Goal: Information Seeking & Learning: Understand process/instructions

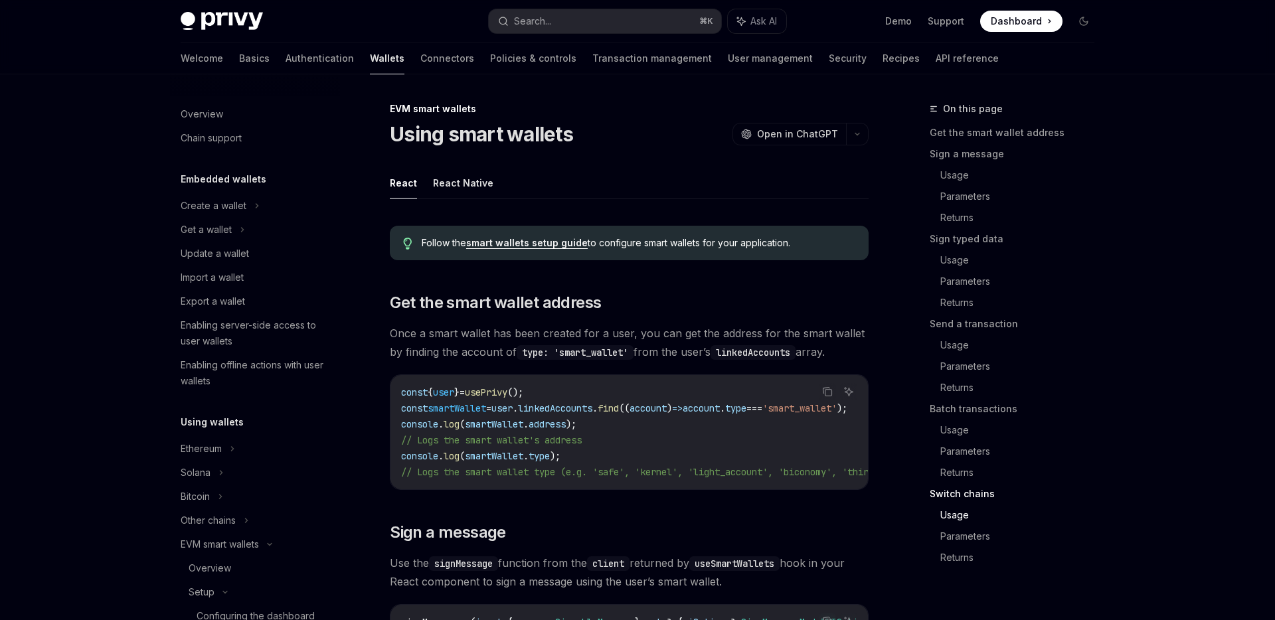
click at [250, 560] on div "Overview" at bounding box center [260, 568] width 143 height 16
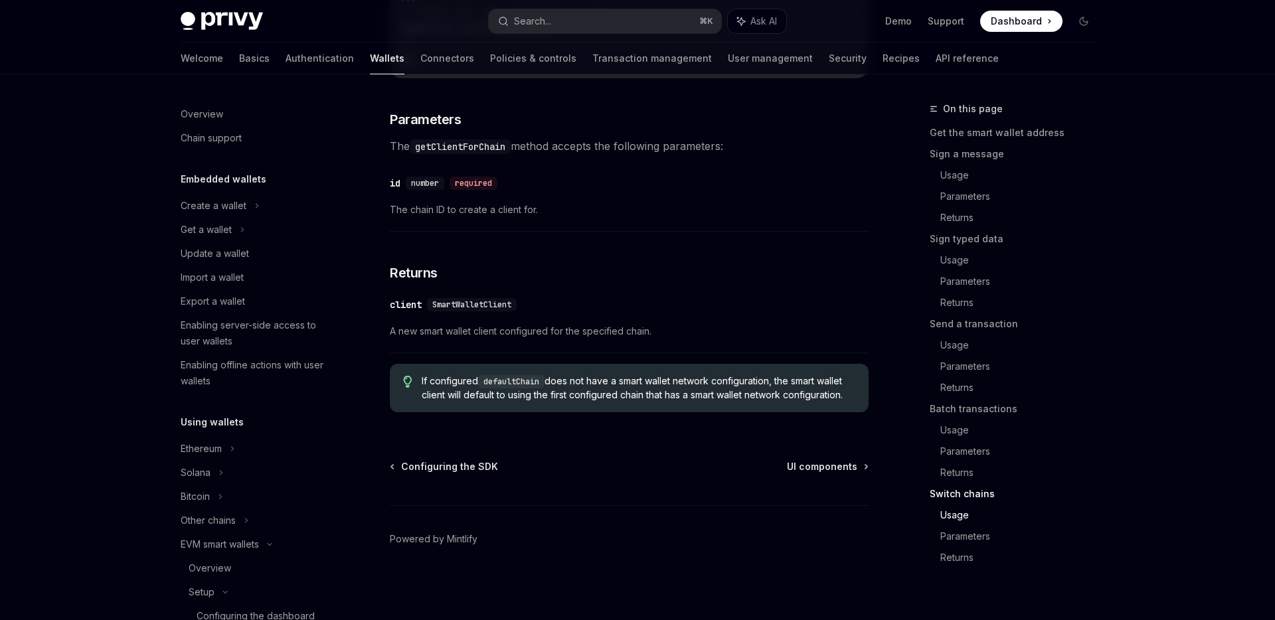
scroll to position [0, 190]
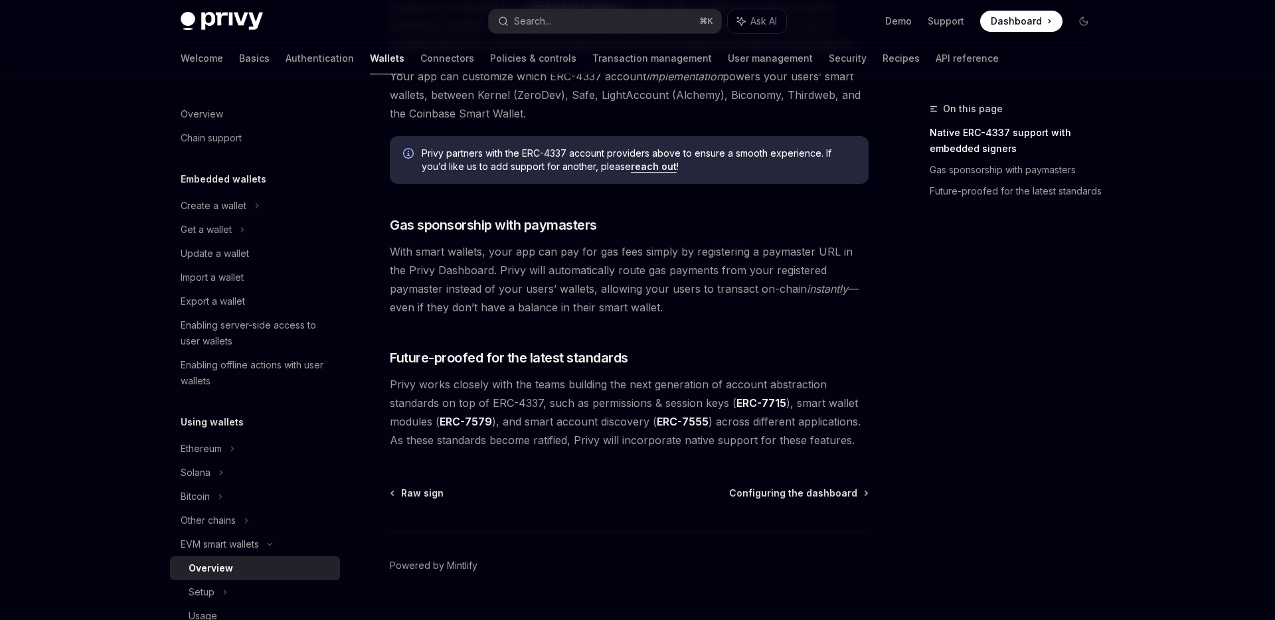
scroll to position [969, 0]
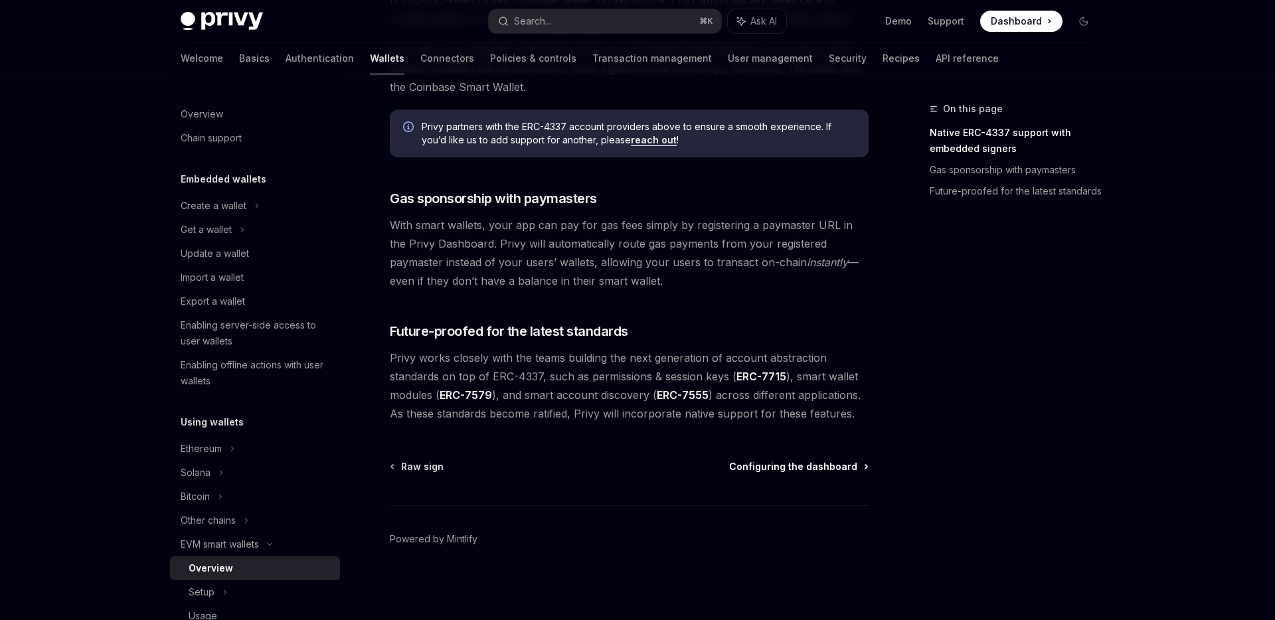
click at [754, 469] on span "Configuring the dashboard" at bounding box center [793, 466] width 128 height 13
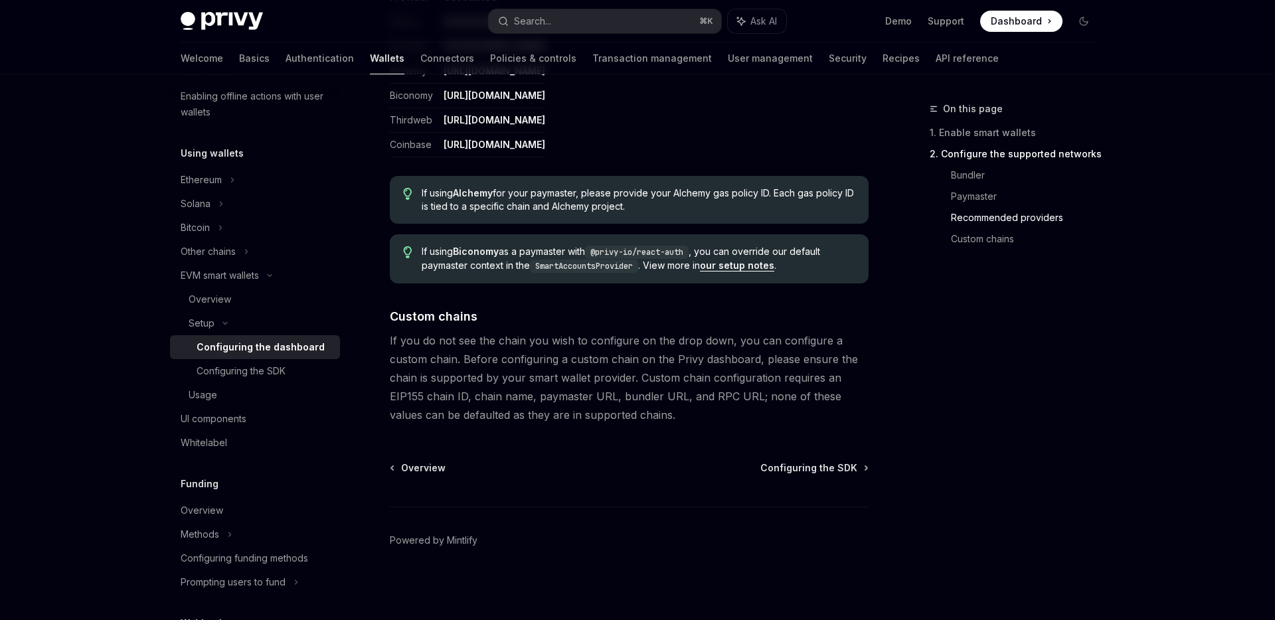
scroll to position [1744, 0]
click at [777, 467] on span "Configuring the SDK" at bounding box center [808, 466] width 97 height 13
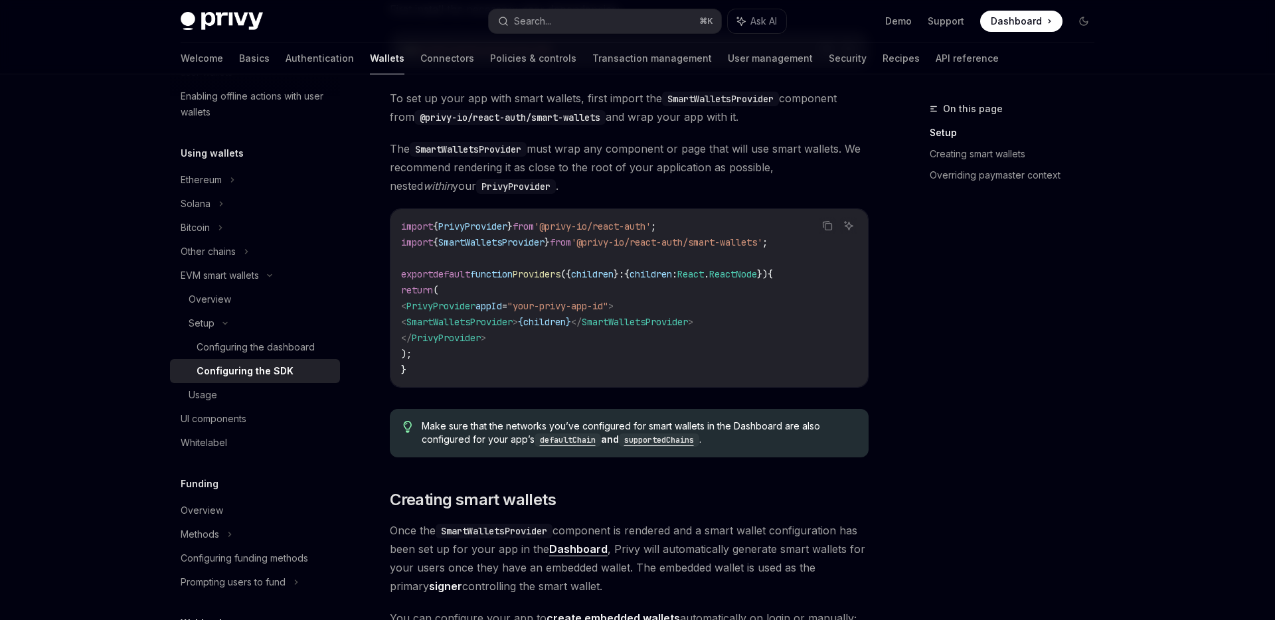
scroll to position [392, 0]
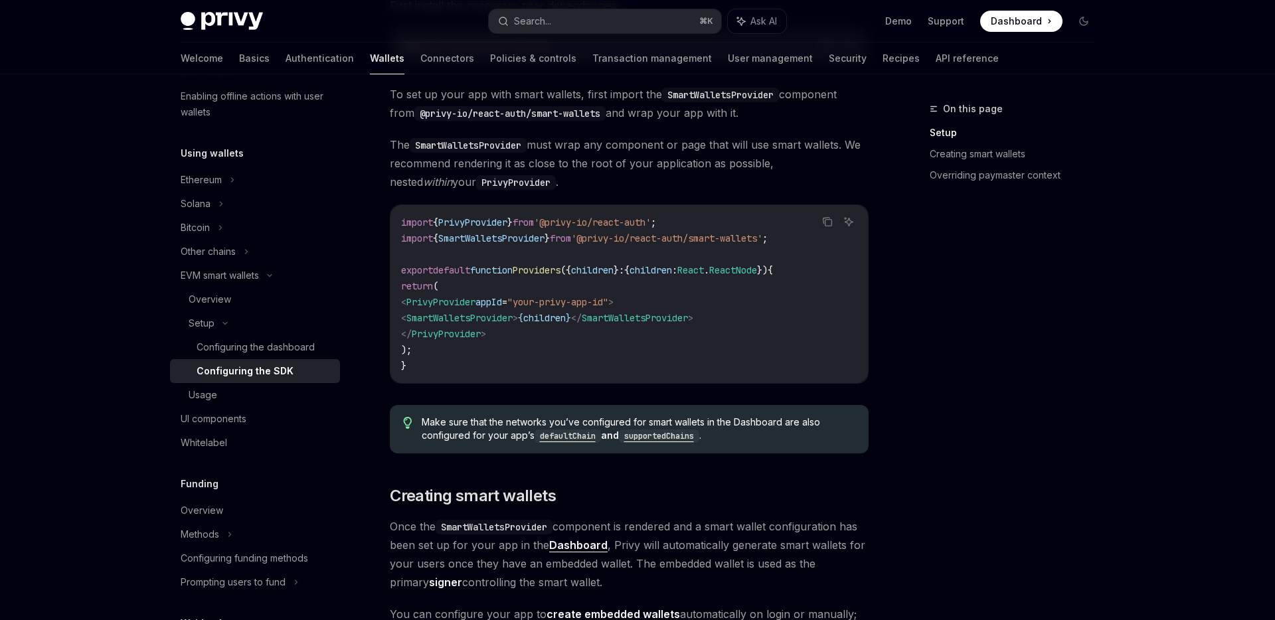
click at [513, 319] on span "SmartWalletsProvider" at bounding box center [459, 318] width 106 height 12
copy span "SmartWalletsProvider"
click at [477, 316] on span "SmartWalletsProvider" at bounding box center [459, 318] width 106 height 12
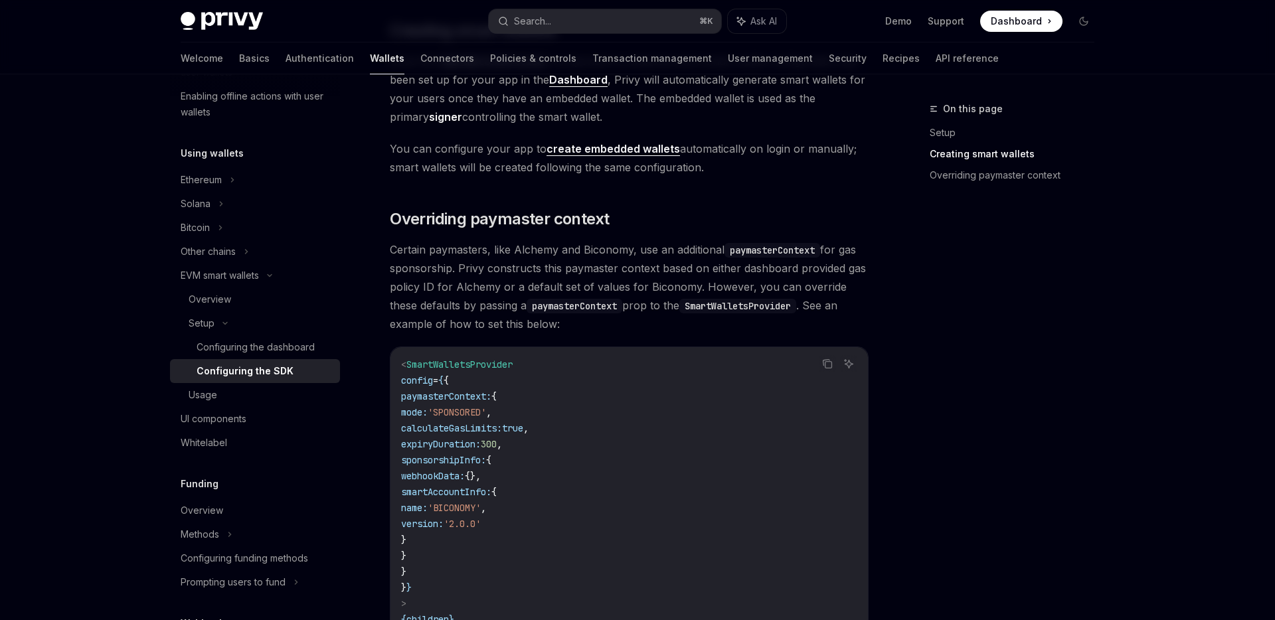
scroll to position [878, 0]
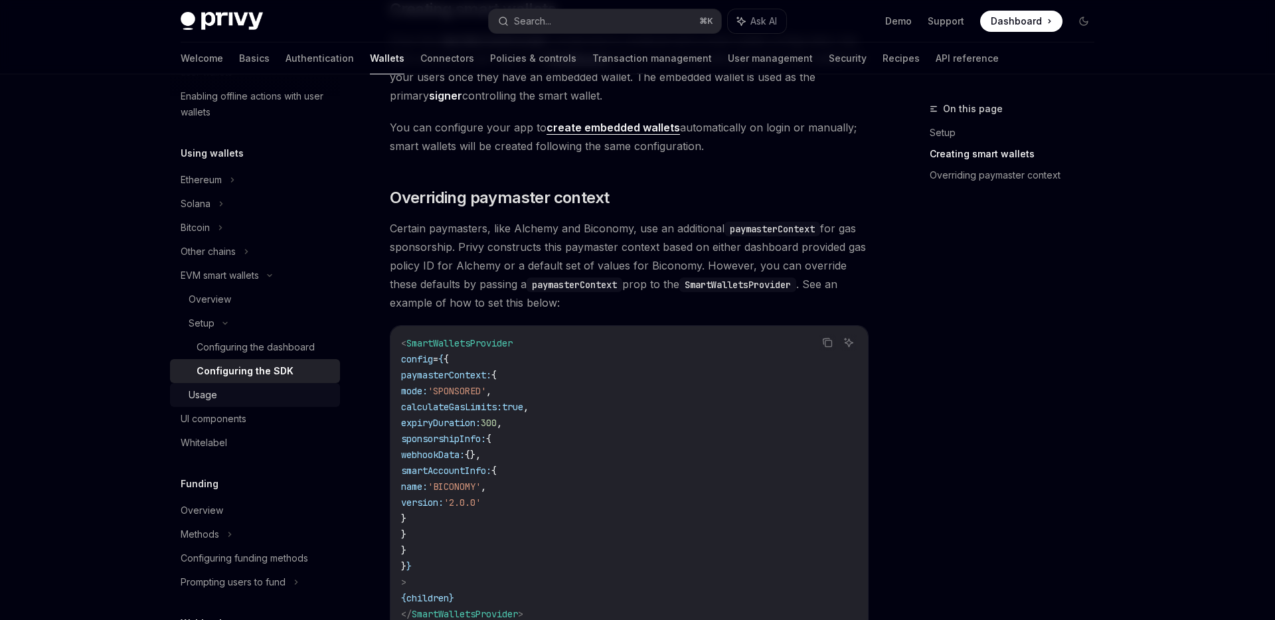
click at [190, 394] on div "Usage" at bounding box center [203, 395] width 29 height 16
type textarea "*"
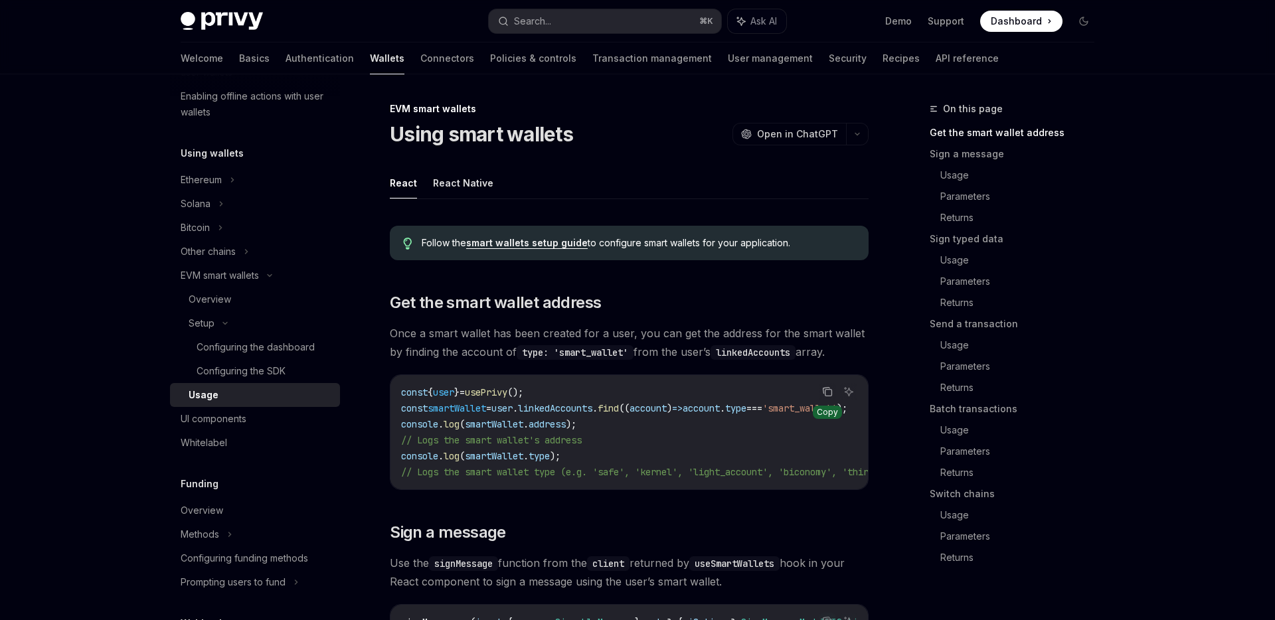
click at [829, 394] on icon "Copy the contents from the code block" at bounding box center [827, 391] width 11 height 11
click at [620, 458] on code "const { user } = usePrivy (); const smartWallet = user . linkedAccounts . find …" at bounding box center [733, 432] width 664 height 96
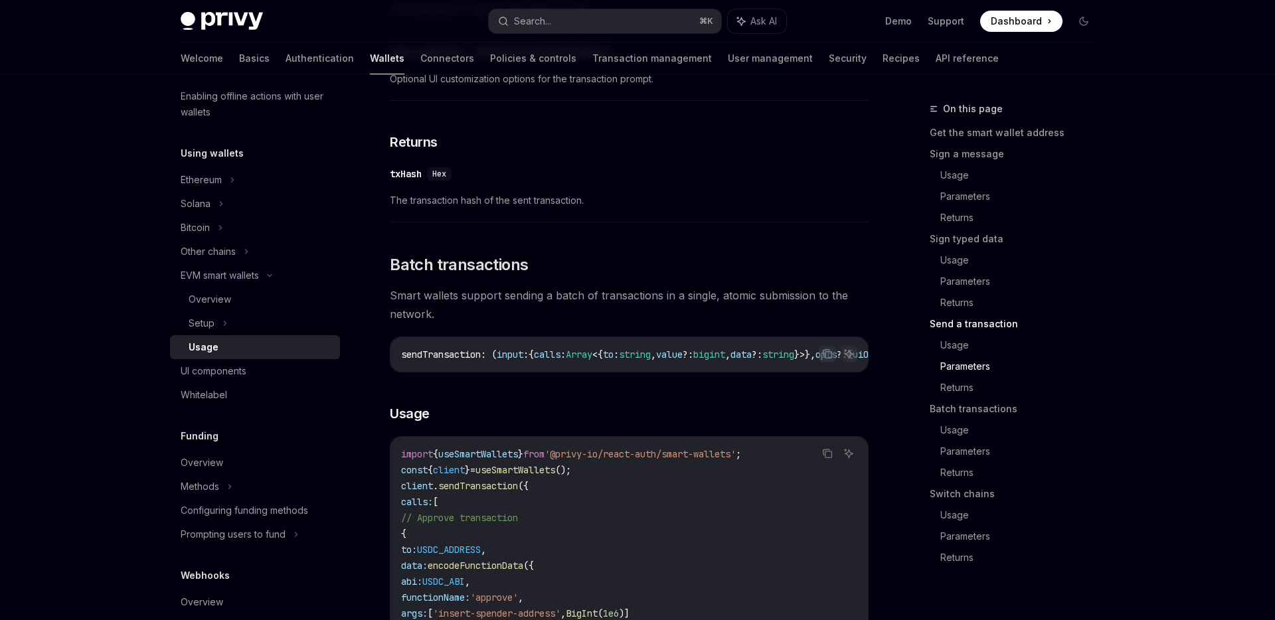
scroll to position [2551, 0]
